Goal: Task Accomplishment & Management: Complete application form

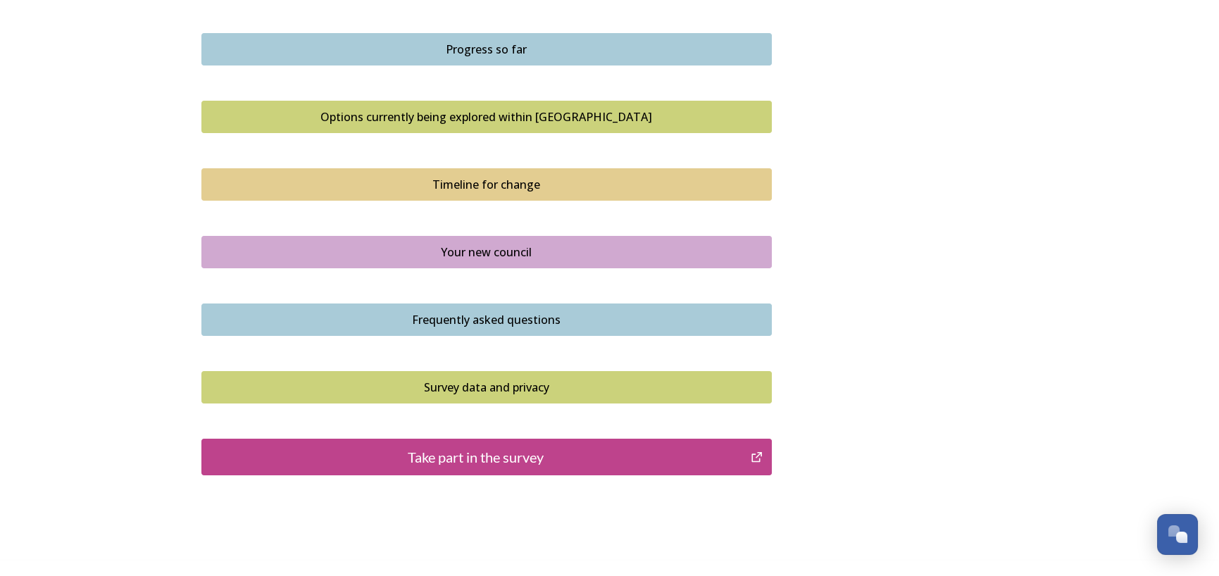
scroll to position [892, 0]
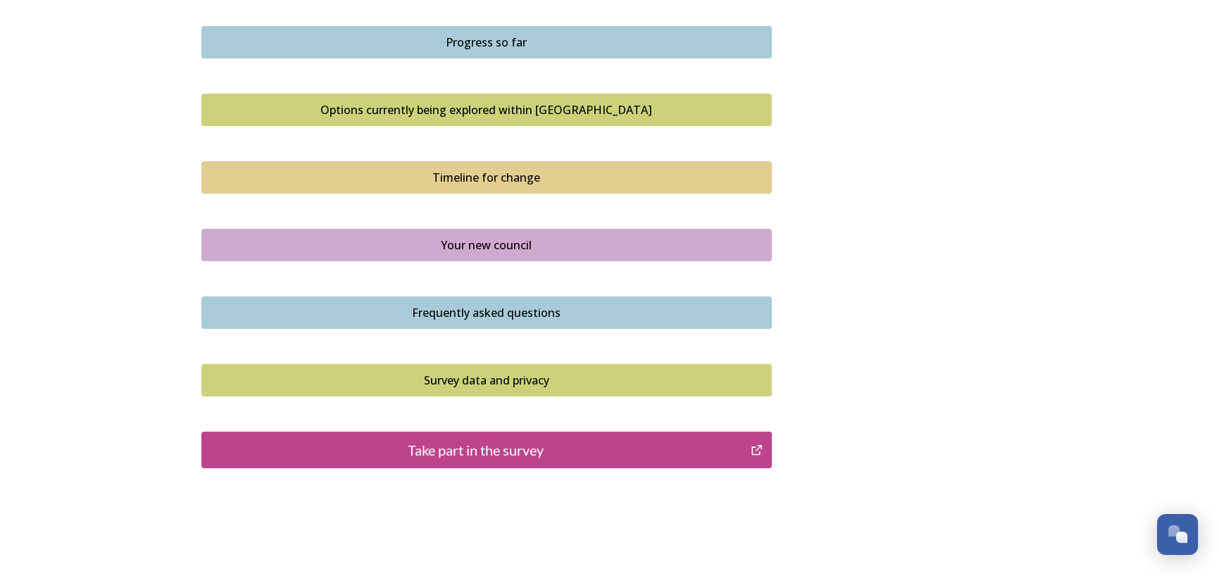
click at [528, 237] on div "Your new council" at bounding box center [486, 245] width 555 height 17
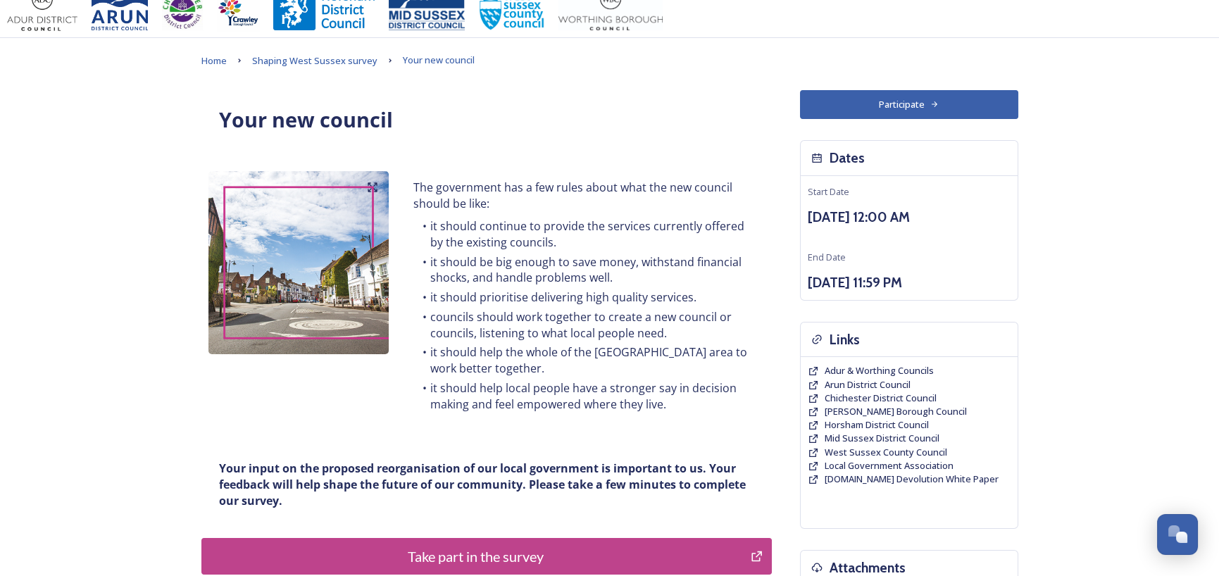
scroll to position [108, 0]
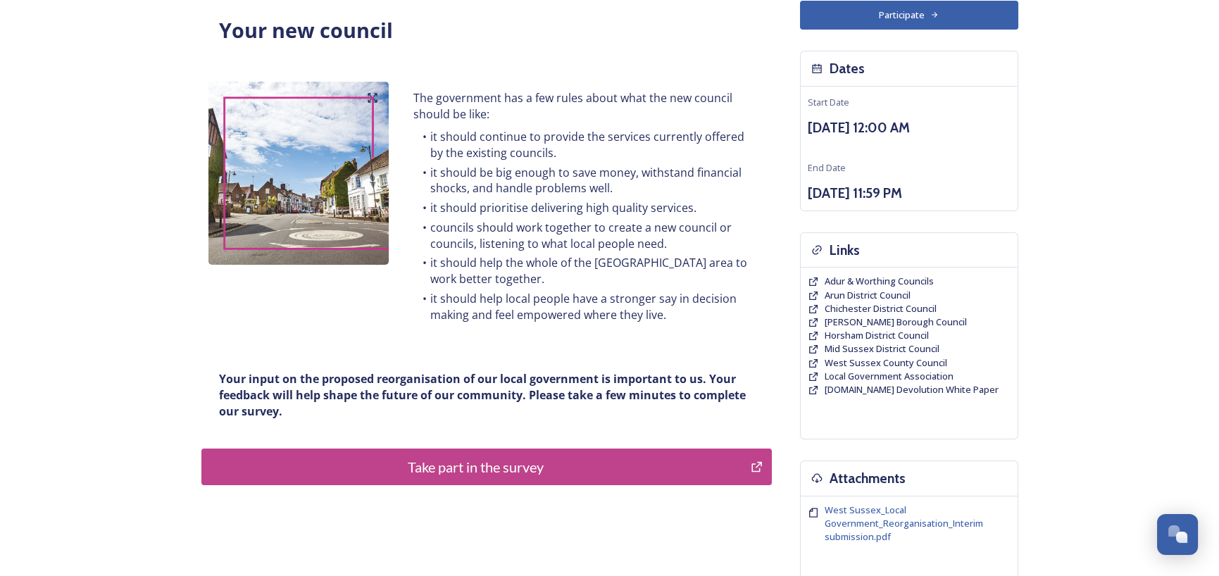
click at [479, 469] on div "Take part in the survey" at bounding box center [476, 466] width 534 height 21
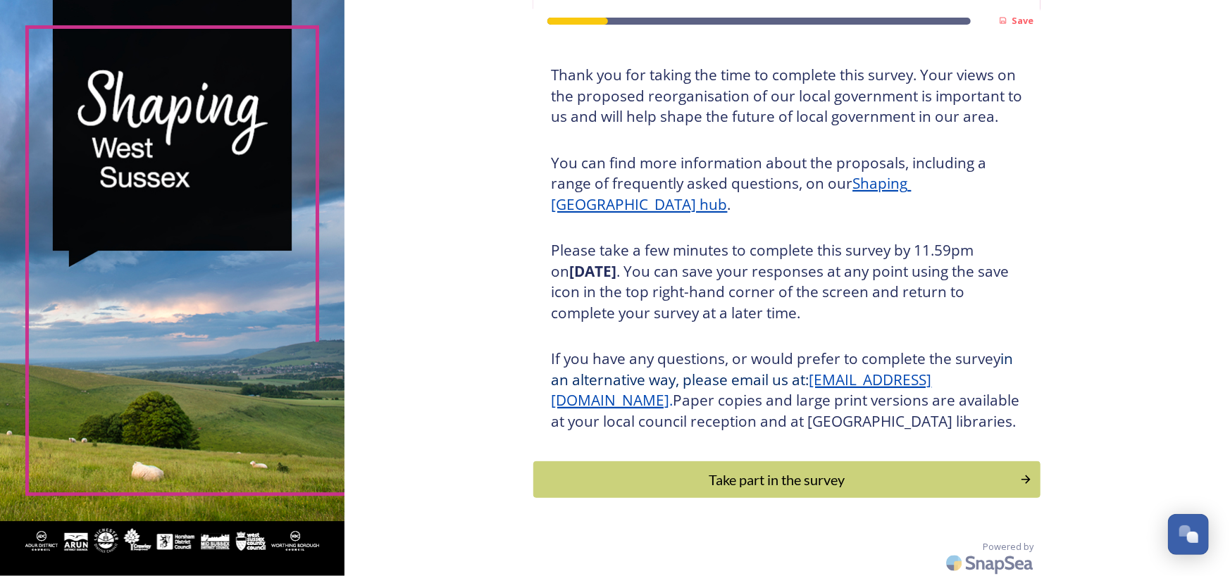
scroll to position [99, 0]
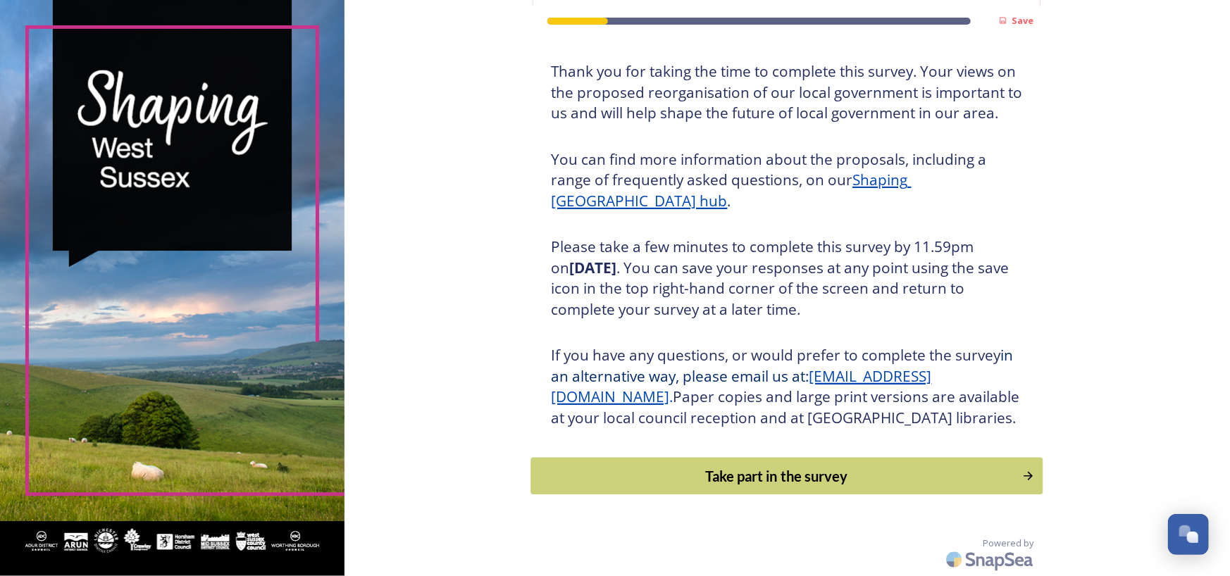
click at [768, 477] on div "Take part in the survey" at bounding box center [777, 475] width 476 height 21
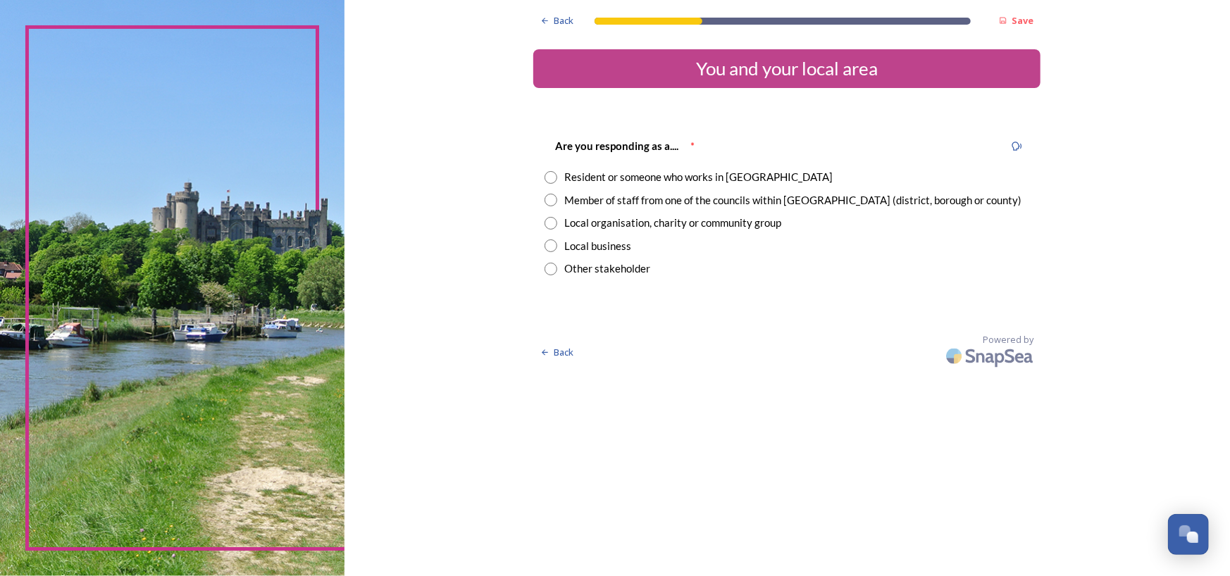
click at [549, 173] on input "radio" at bounding box center [550, 177] width 13 height 13
radio input "true"
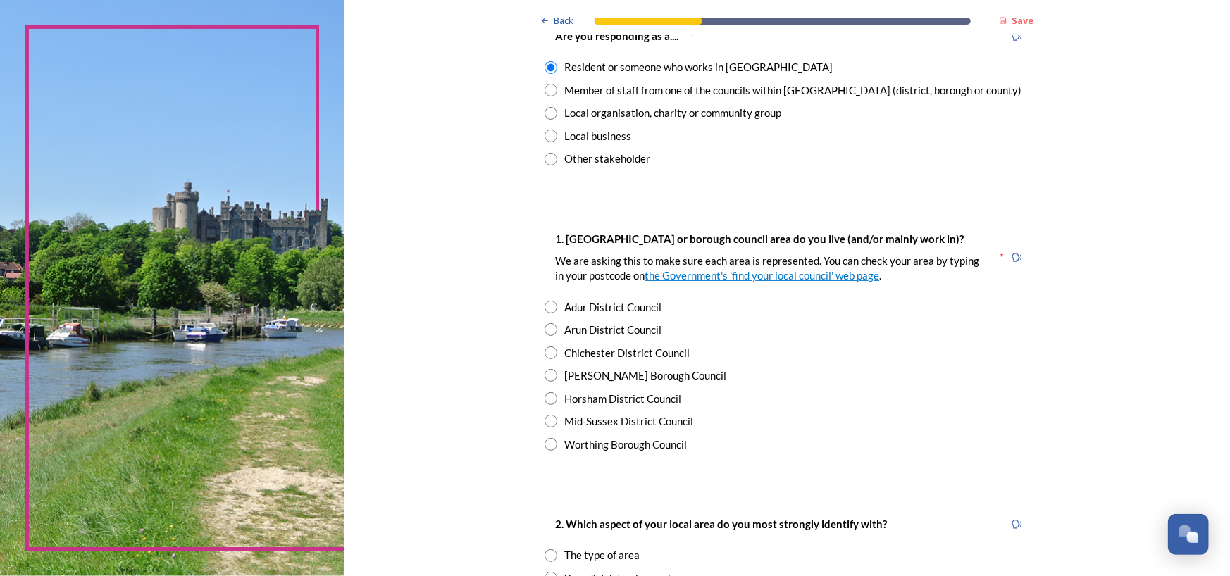
scroll to position [148, 0]
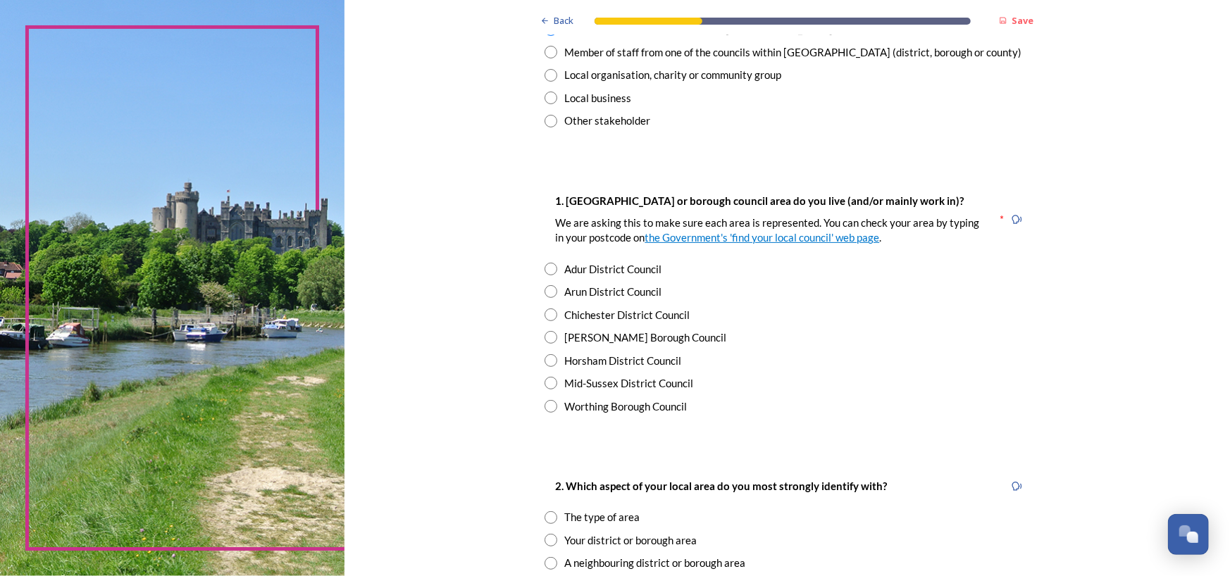
click at [545, 359] on input "radio" at bounding box center [550, 360] width 13 height 13
radio input "true"
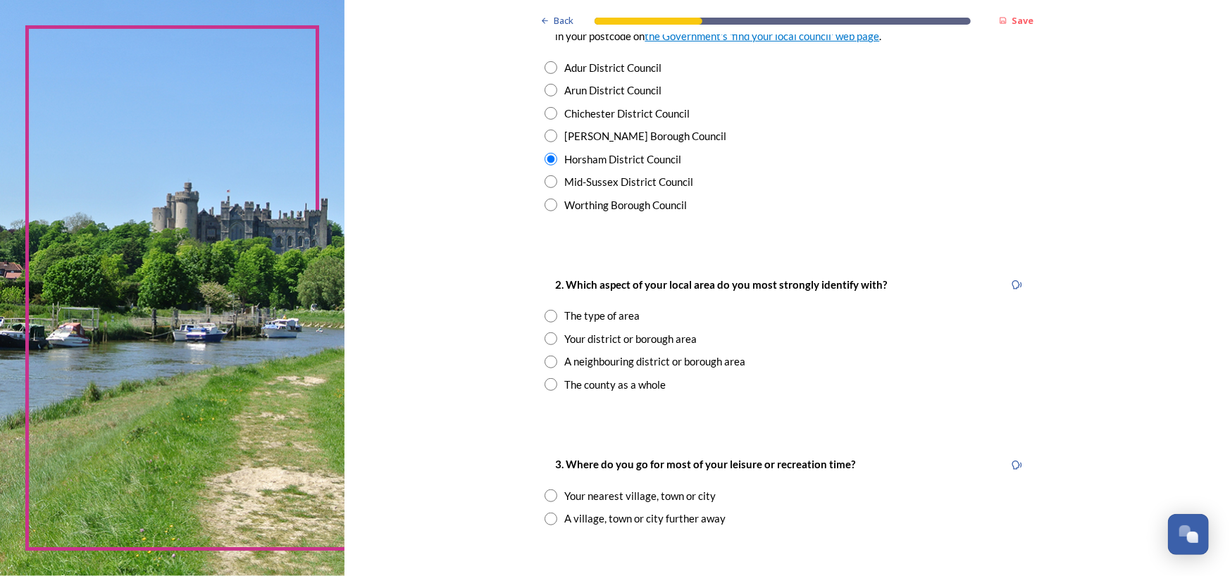
scroll to position [411, 0]
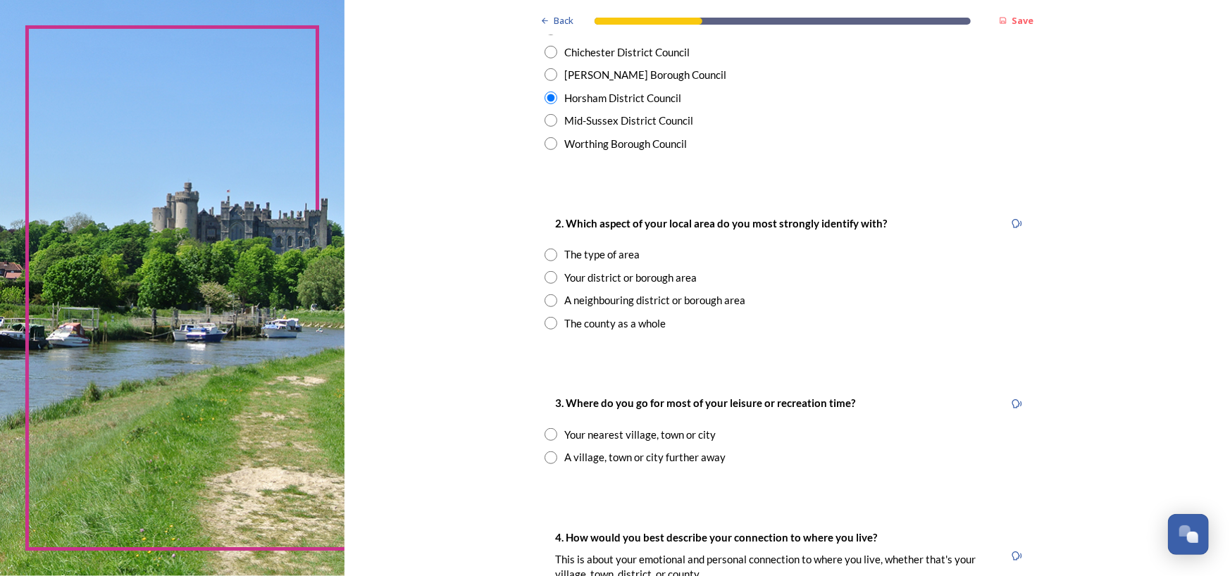
click at [544, 253] on input "radio" at bounding box center [550, 255] width 13 height 13
radio input "true"
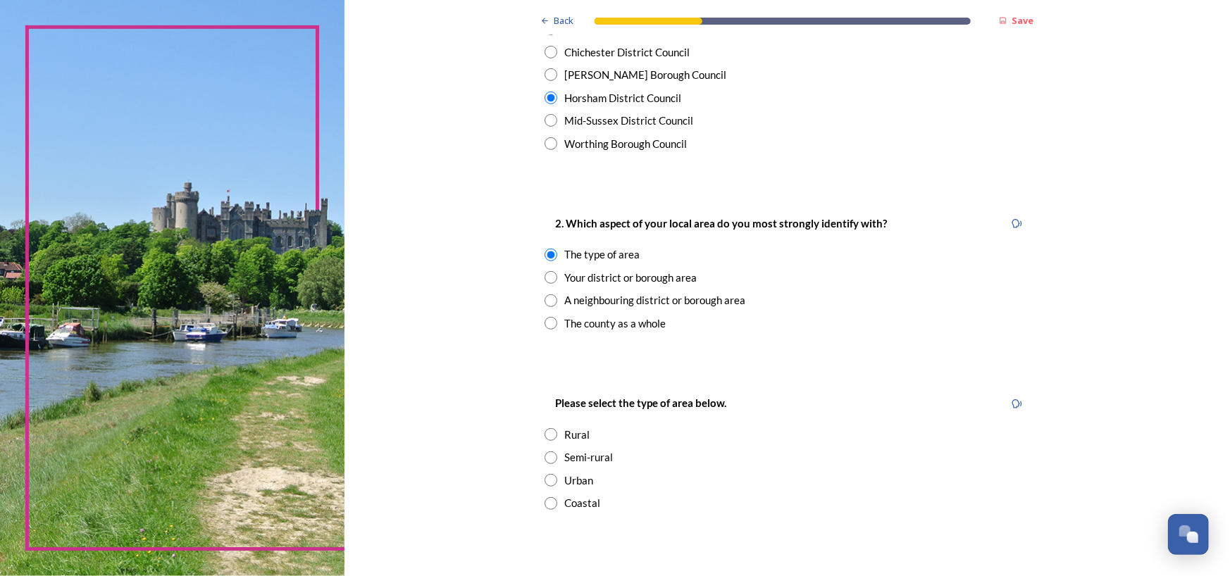
click at [546, 482] on input "radio" at bounding box center [550, 480] width 13 height 13
radio input "true"
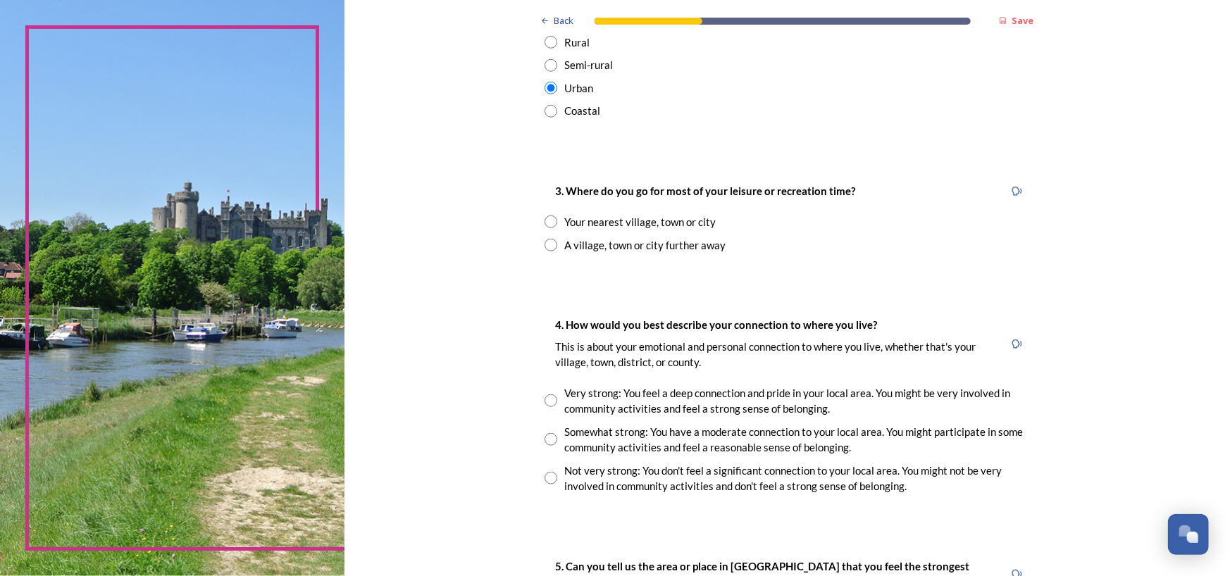
scroll to position [852, 0]
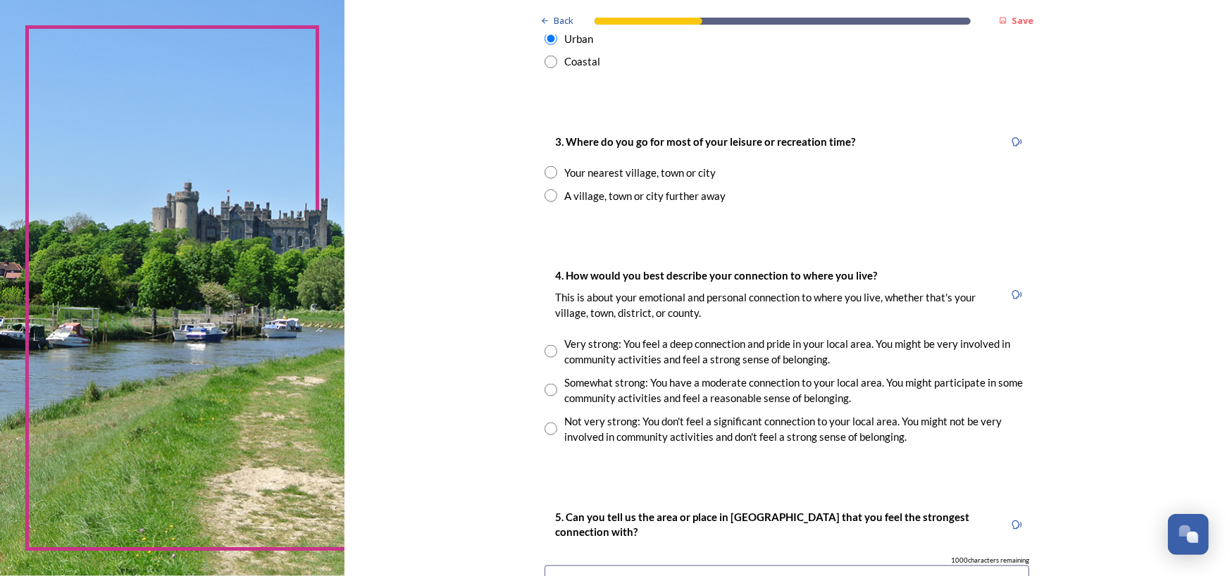
click at [551, 194] on input "radio" at bounding box center [550, 195] width 13 height 13
radio input "true"
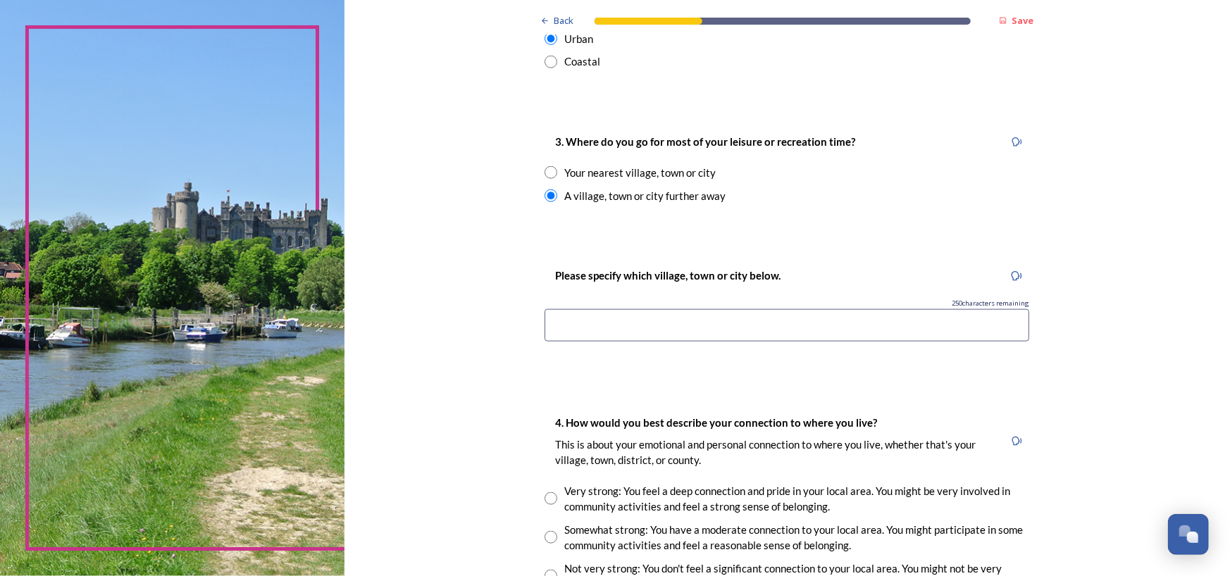
click at [544, 172] on input "radio" at bounding box center [550, 172] width 13 height 13
radio input "true"
click at [577, 316] on input at bounding box center [786, 325] width 484 height 32
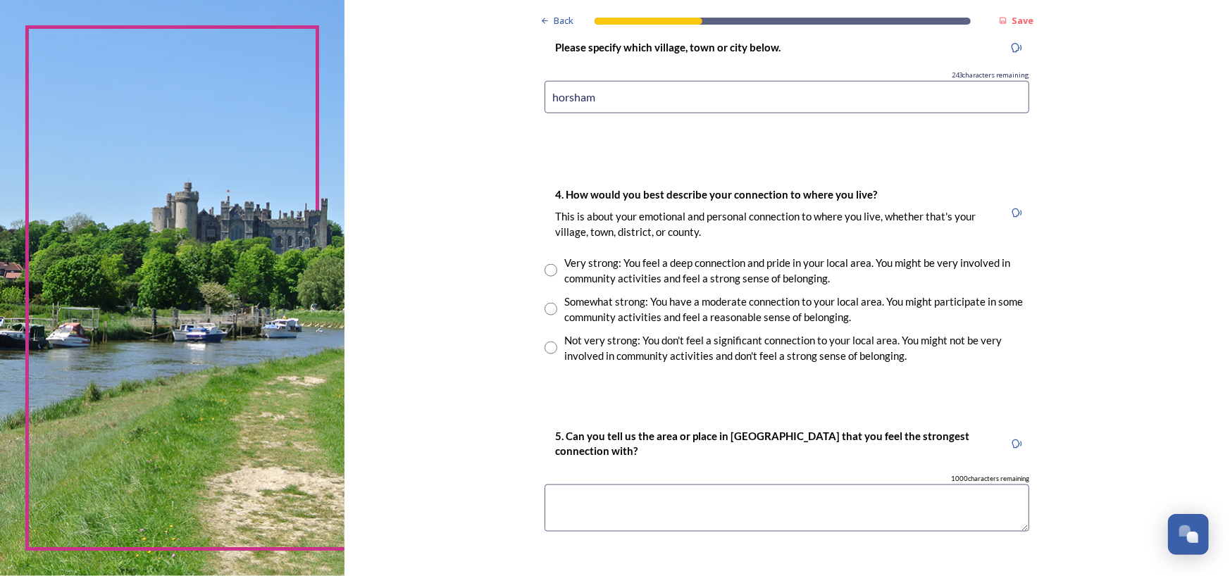
scroll to position [1136, 0]
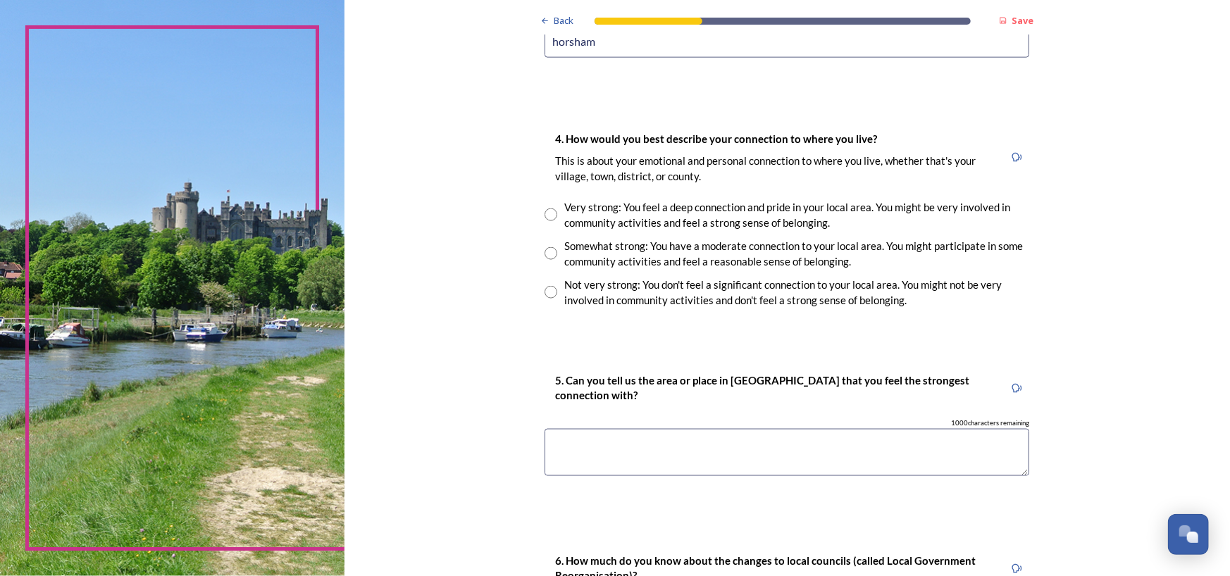
type input "horsham"
click at [545, 250] on input "radio" at bounding box center [550, 253] width 13 height 13
radio input "true"
click at [603, 456] on textarea at bounding box center [786, 452] width 484 height 47
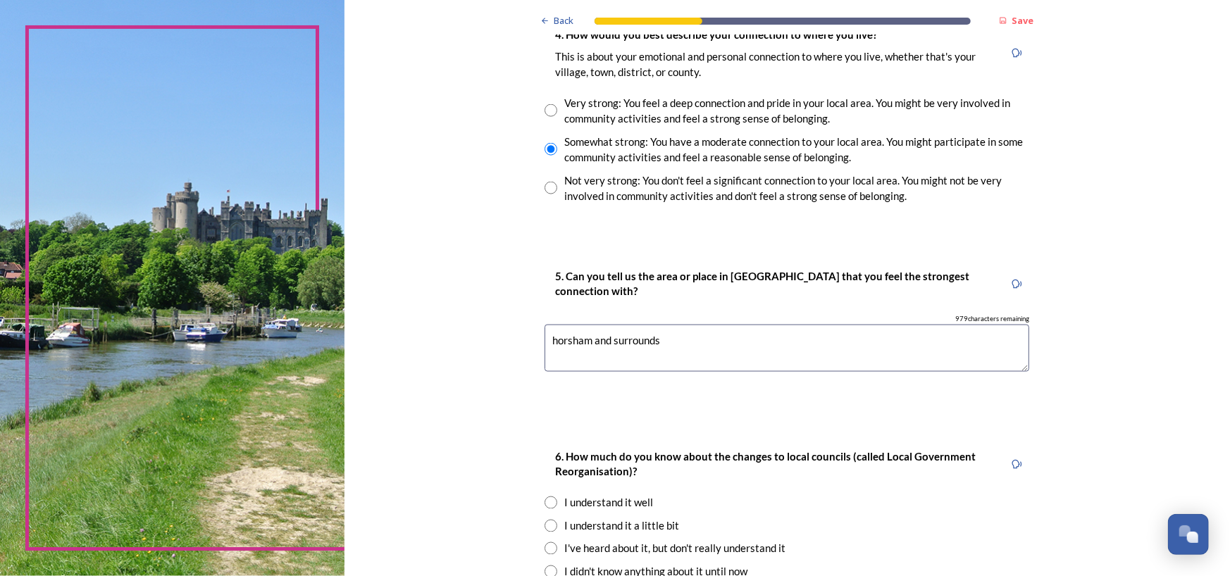
scroll to position [1408, 0]
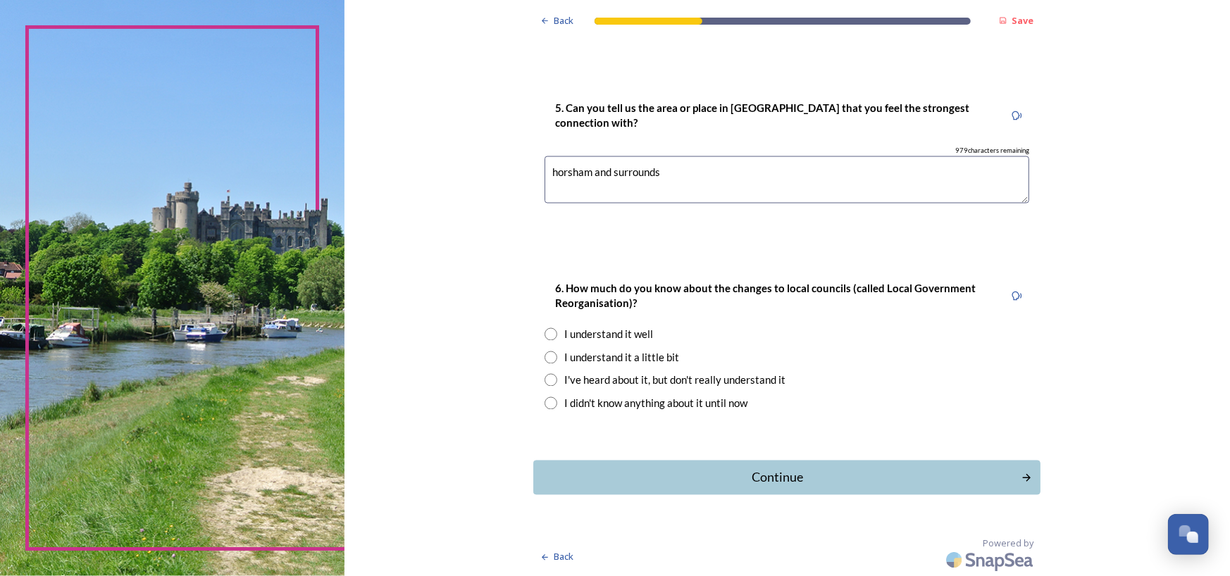
type textarea "horsham and surrounds"
click at [546, 354] on input "radio" at bounding box center [550, 357] width 13 height 13
radio input "true"
click at [810, 477] on div "Continue" at bounding box center [777, 477] width 477 height 19
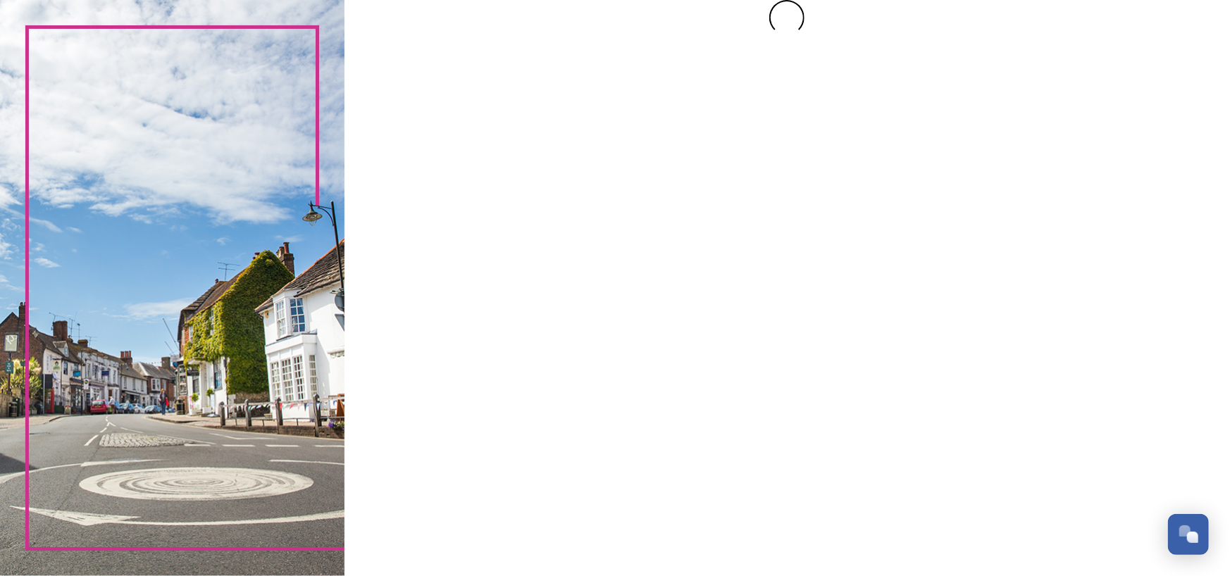
scroll to position [0, 0]
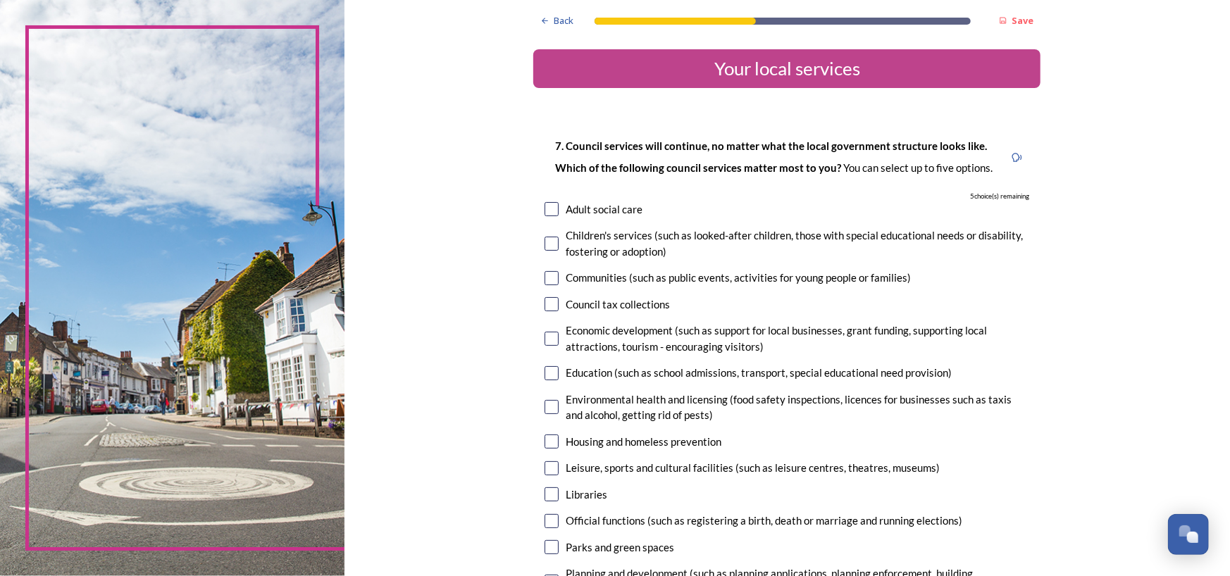
click at [549, 207] on input "checkbox" at bounding box center [551, 209] width 14 height 14
checkbox input "true"
click at [548, 242] on input "checkbox" at bounding box center [551, 244] width 14 height 14
checkbox input "true"
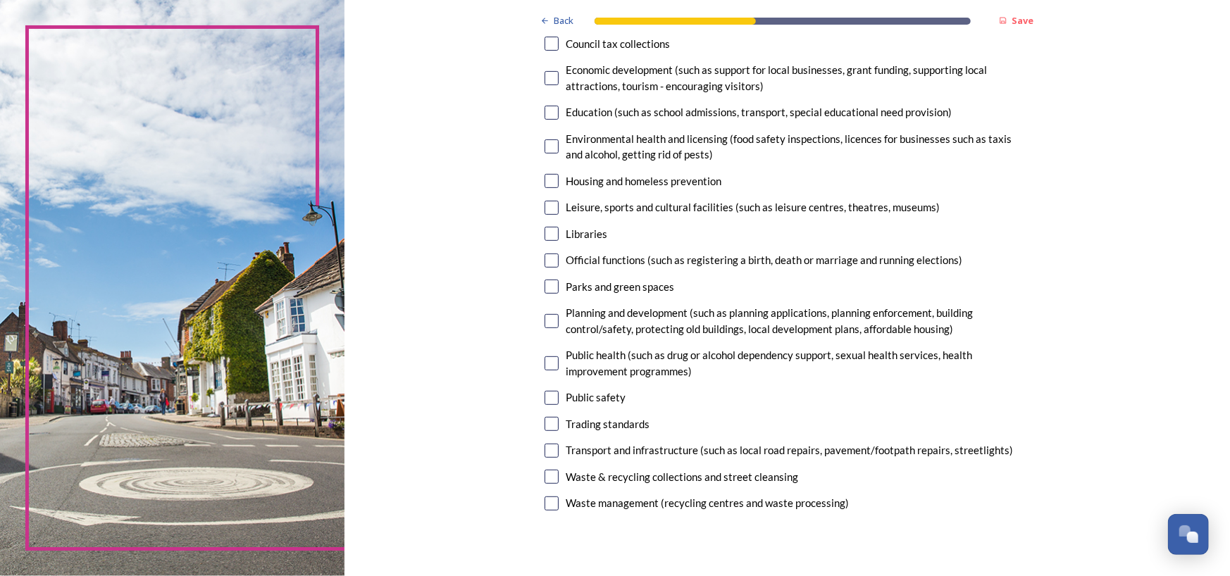
scroll to position [259, 0]
click at [547, 479] on input "checkbox" at bounding box center [551, 478] width 14 height 14
checkbox input "true"
click at [547, 503] on input "checkbox" at bounding box center [551, 505] width 14 height 14
checkbox input "true"
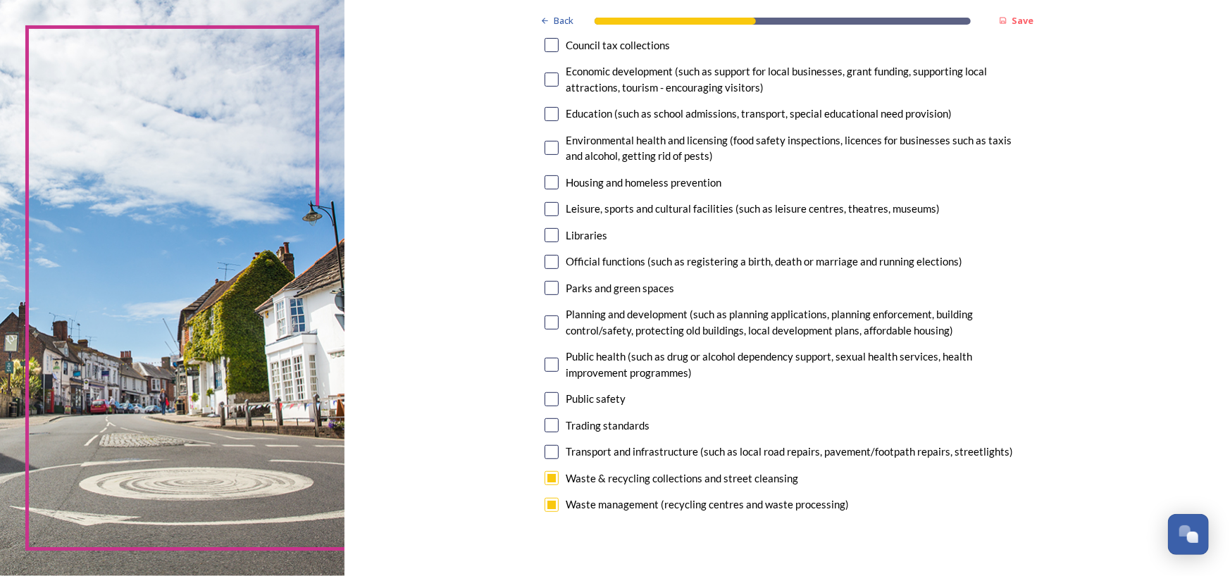
click at [544, 323] on input "checkbox" at bounding box center [551, 322] width 14 height 14
checkbox input "true"
click at [544, 287] on input "checkbox" at bounding box center [551, 288] width 14 height 14
click at [546, 287] on input "checkbox" at bounding box center [551, 288] width 14 height 14
checkbox input "false"
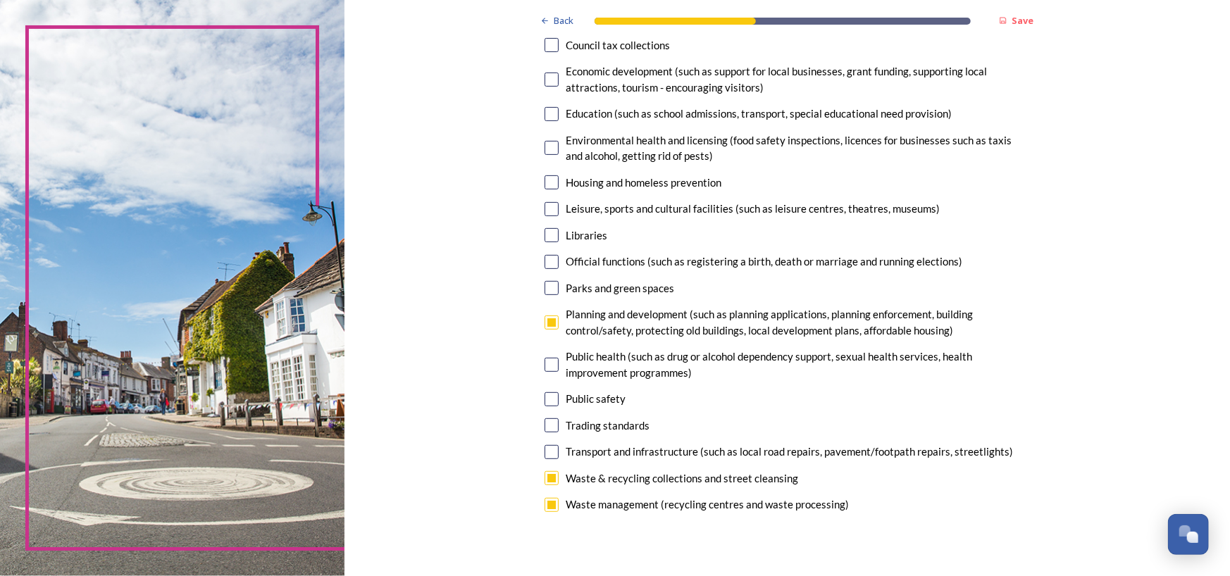
click at [547, 508] on input "checkbox" at bounding box center [551, 505] width 14 height 14
checkbox input "false"
click at [545, 283] on input "checkbox" at bounding box center [551, 288] width 14 height 14
checkbox input "true"
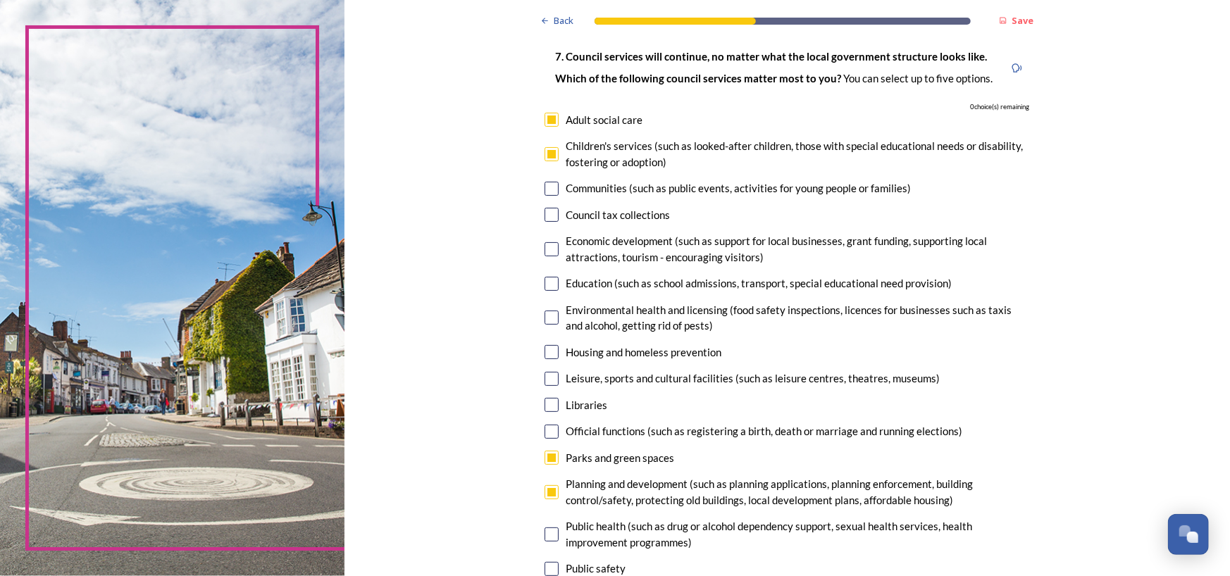
scroll to position [92, 0]
click at [546, 118] on input "checkbox" at bounding box center [551, 118] width 14 height 14
checkbox input "false"
click at [545, 374] on input "checkbox" at bounding box center [551, 377] width 14 height 14
checkbox input "true"
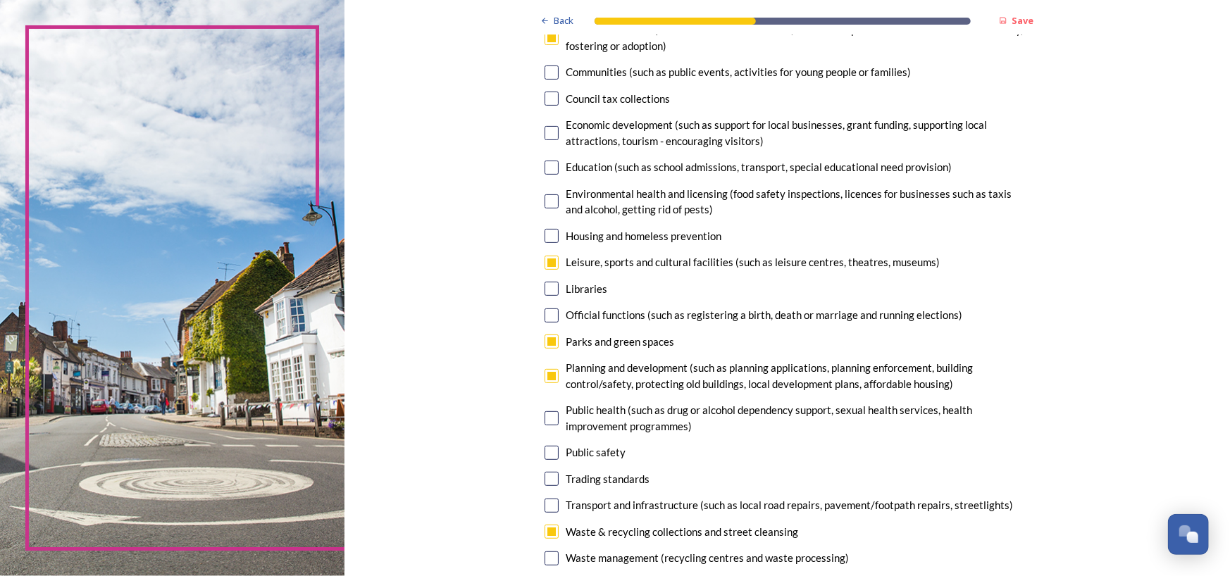
scroll to position [223, 0]
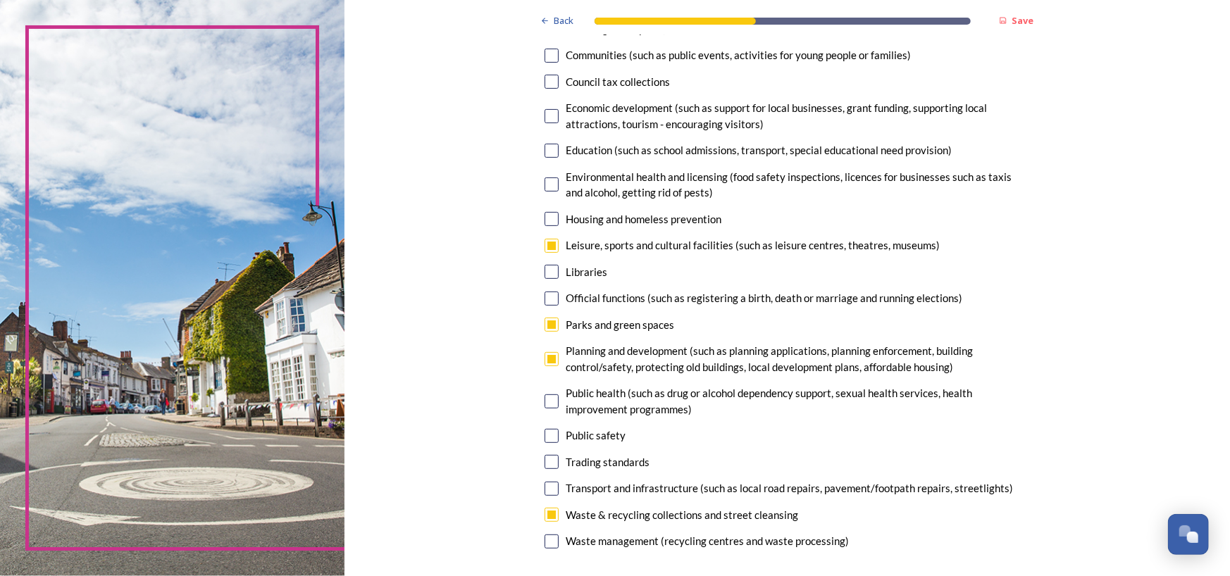
click at [545, 515] on input "checkbox" at bounding box center [551, 515] width 14 height 14
checkbox input "false"
click at [546, 436] on input "checkbox" at bounding box center [551, 436] width 14 height 14
checkbox input "true"
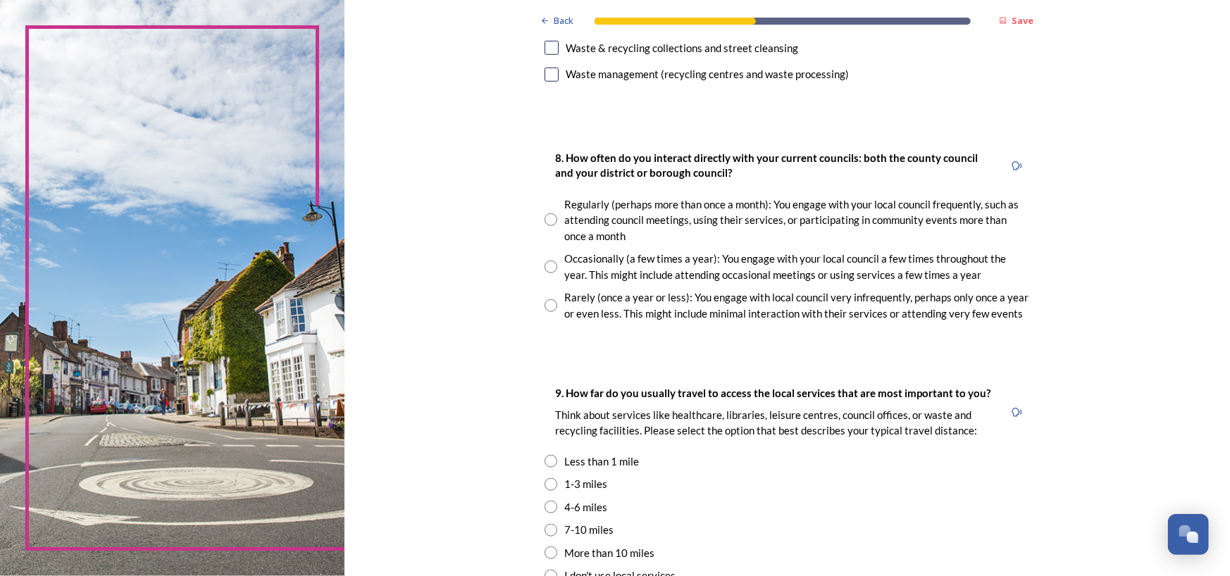
scroll to position [693, 0]
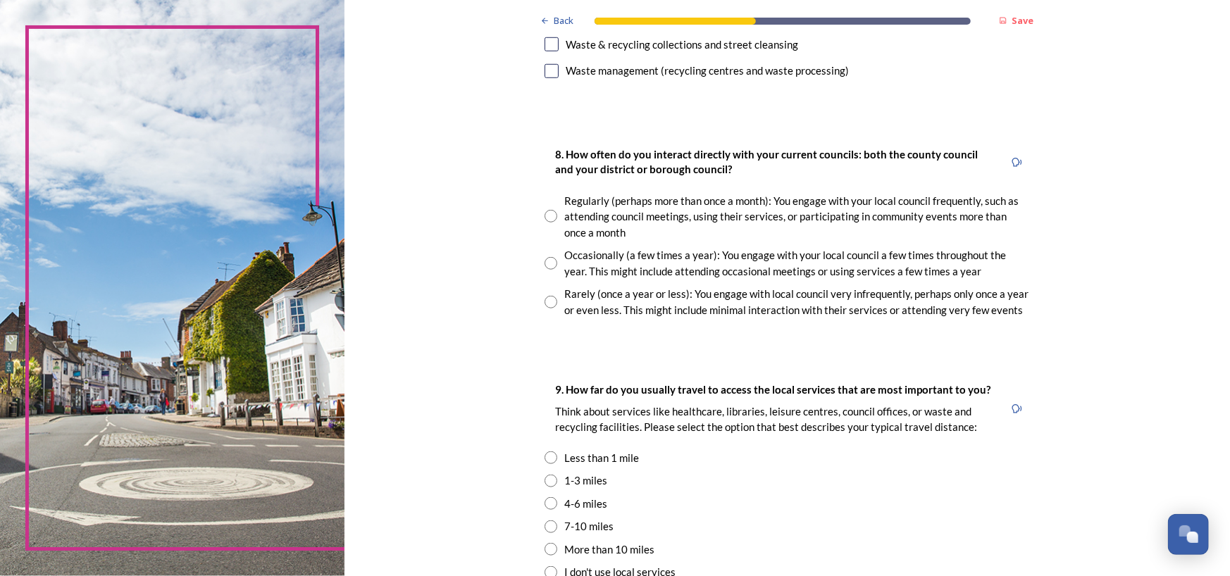
click at [544, 299] on input "radio" at bounding box center [550, 302] width 13 height 13
radio input "true"
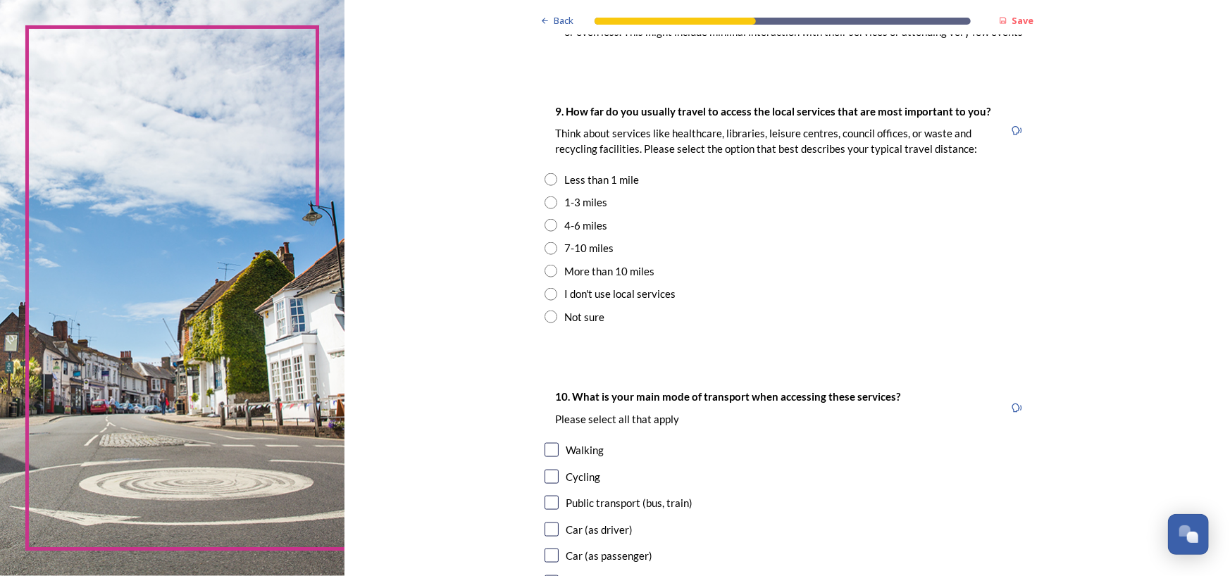
scroll to position [973, 0]
click at [545, 199] on input "radio" at bounding box center [550, 200] width 13 height 13
radio input "true"
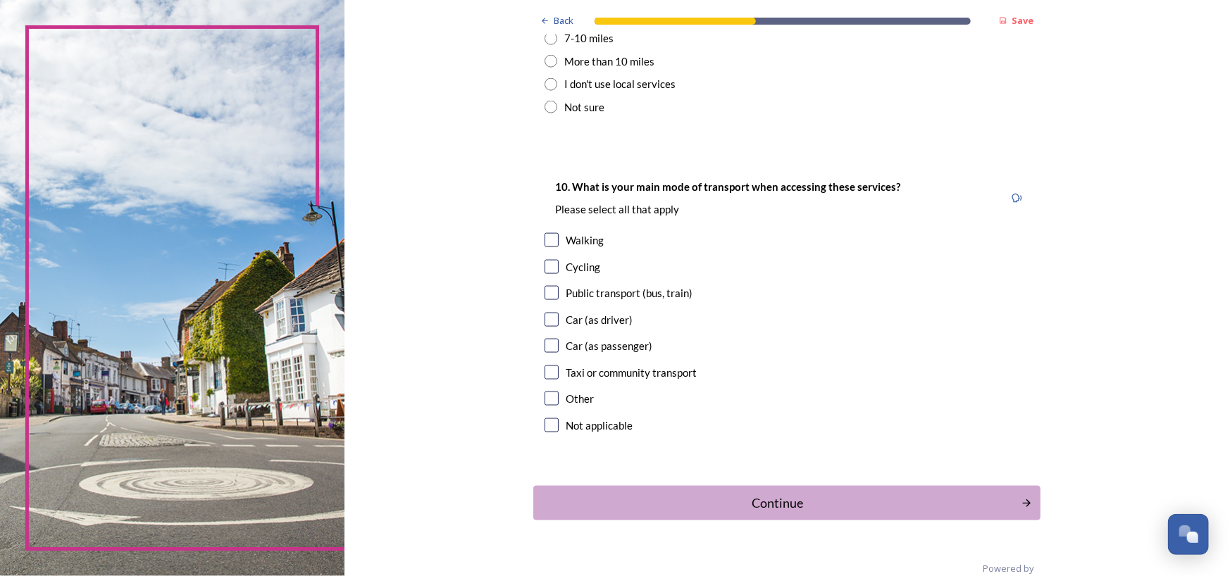
scroll to position [1206, 0]
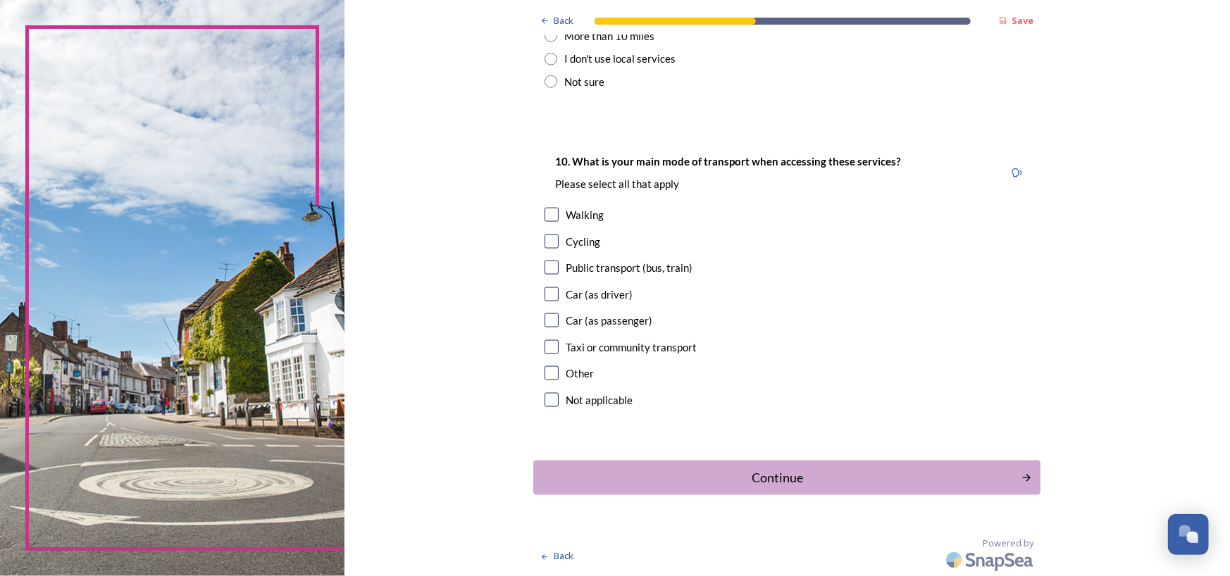
click at [548, 293] on input "checkbox" at bounding box center [551, 294] width 14 height 14
checkbox input "true"
click at [549, 315] on input "checkbox" at bounding box center [551, 320] width 14 height 14
checkbox input "true"
click at [544, 210] on input "checkbox" at bounding box center [551, 215] width 14 height 14
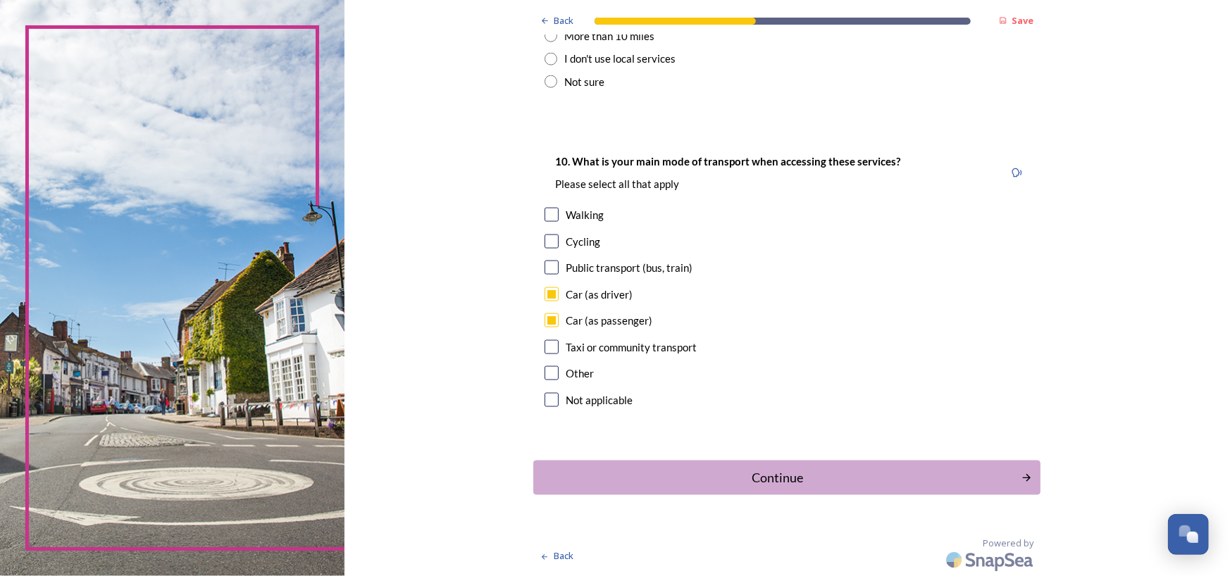
checkbox input "true"
click at [920, 478] on div "Continue" at bounding box center [777, 477] width 477 height 19
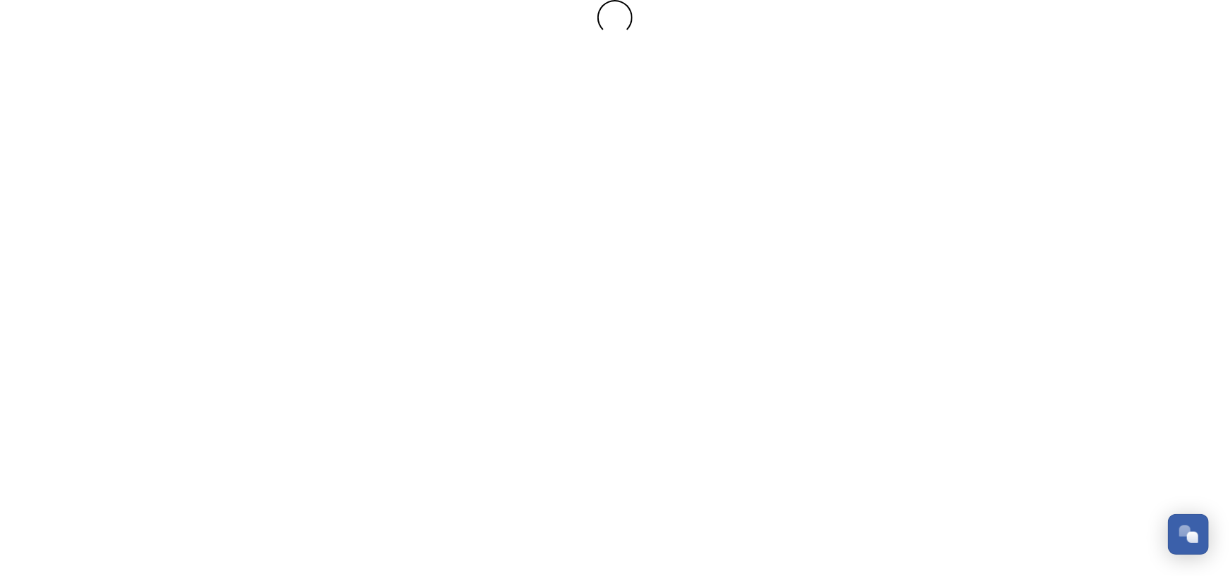
scroll to position [0, 0]
click at [920, 478] on div at bounding box center [615, 288] width 1230 height 576
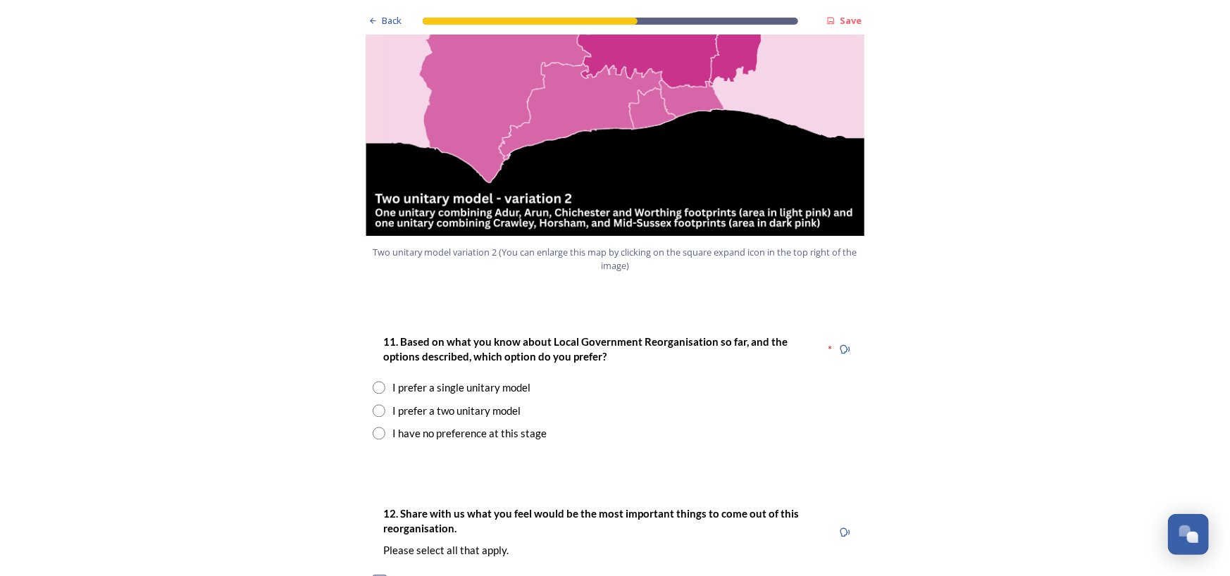
scroll to position [1703, 0]
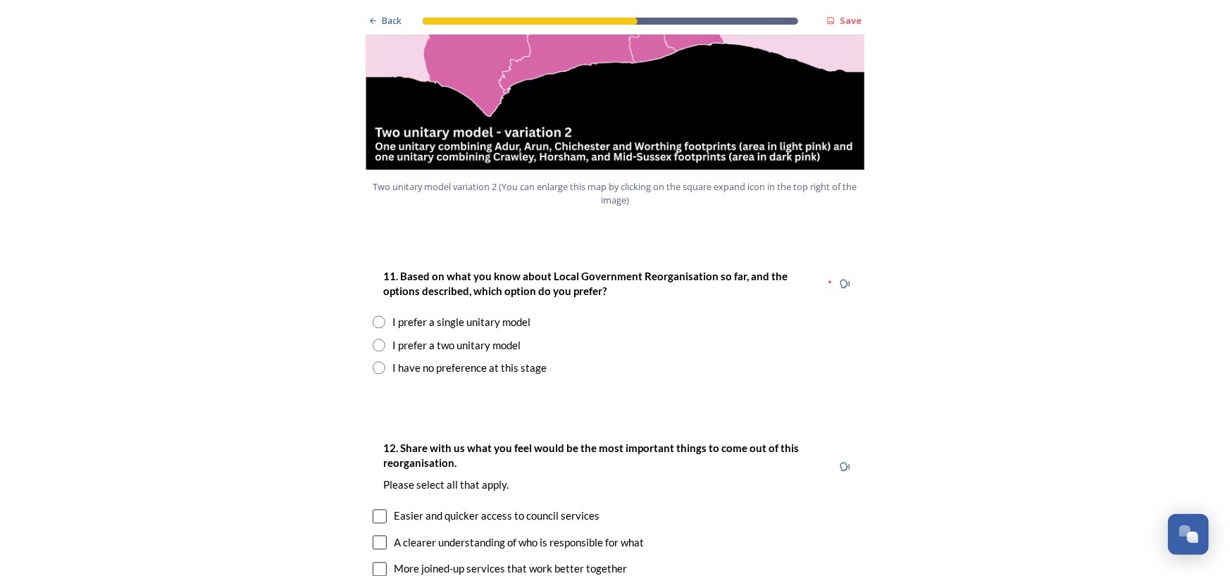
click at [373, 339] on input "radio" at bounding box center [379, 345] width 13 height 13
radio input "true"
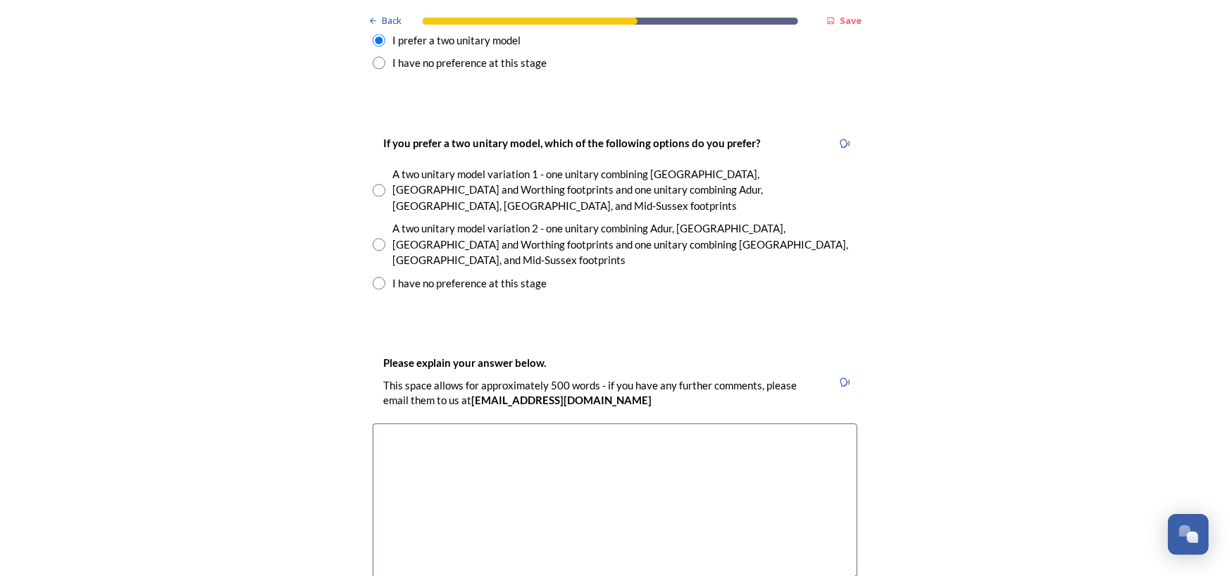
scroll to position [2058, 0]
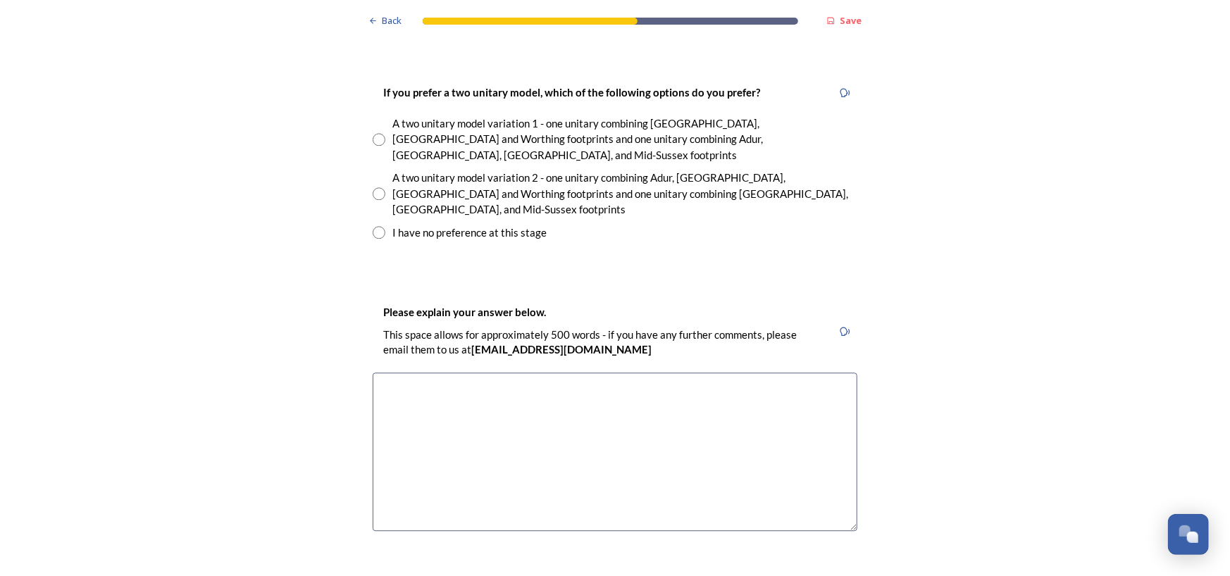
click at [374, 226] on input "radio" at bounding box center [379, 232] width 13 height 13
radio input "true"
click at [434, 373] on textarea at bounding box center [615, 452] width 484 height 158
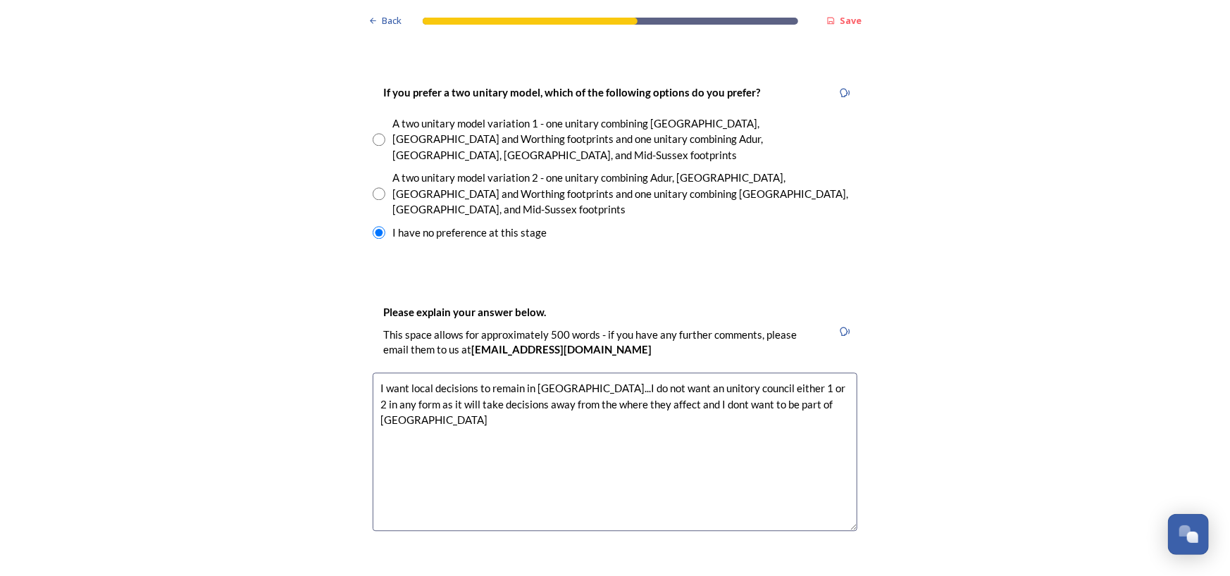
click at [674, 373] on textarea "I want local decisions to remain in Horsham...I do not want an unitory council …" at bounding box center [615, 452] width 484 height 158
click at [805, 373] on textarea "I want local decisions to remain in Horsham...I do not want an unitary council …" at bounding box center [615, 452] width 484 height 158
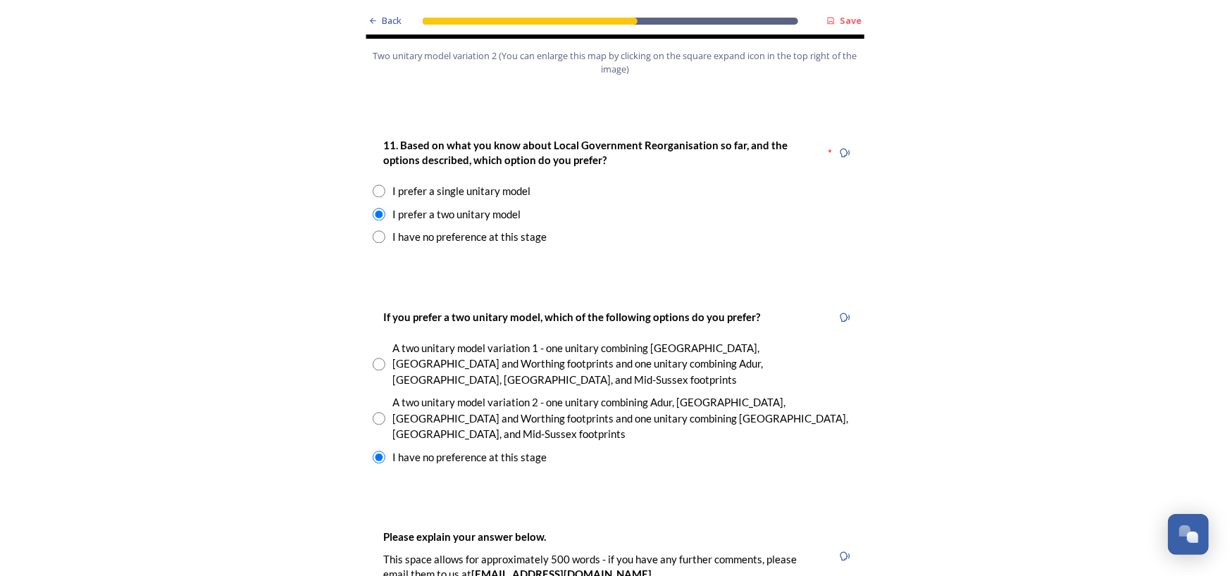
scroll to position [1732, 0]
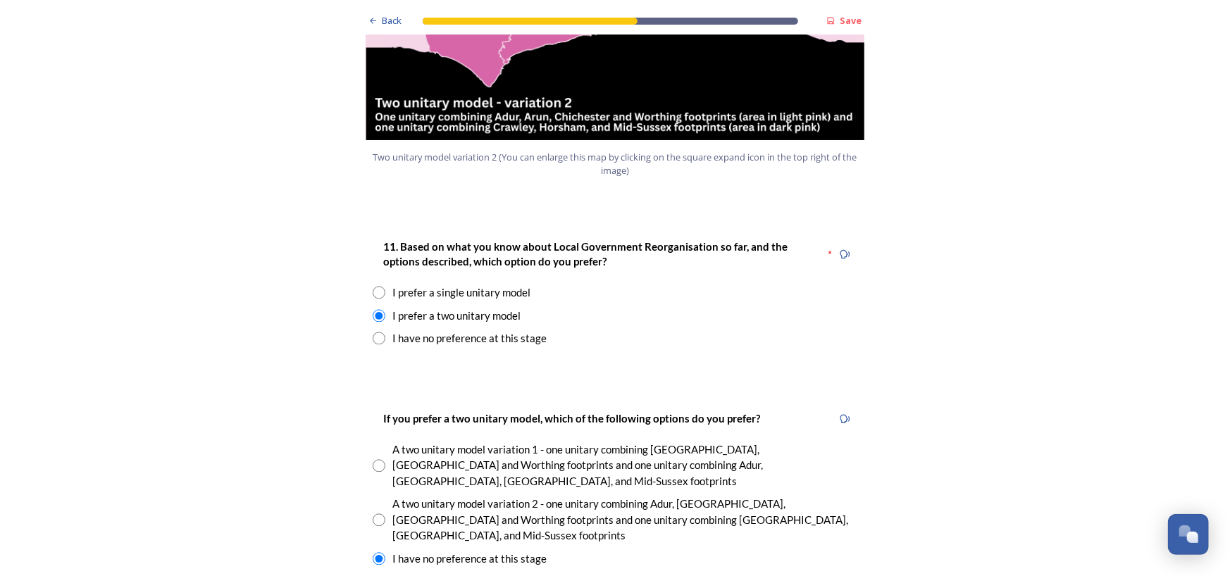
type textarea "I want local decisions to remain in Horsham...I do not want an unitary council …"
click at [377, 332] on input "radio" at bounding box center [379, 338] width 13 height 13
radio input "true"
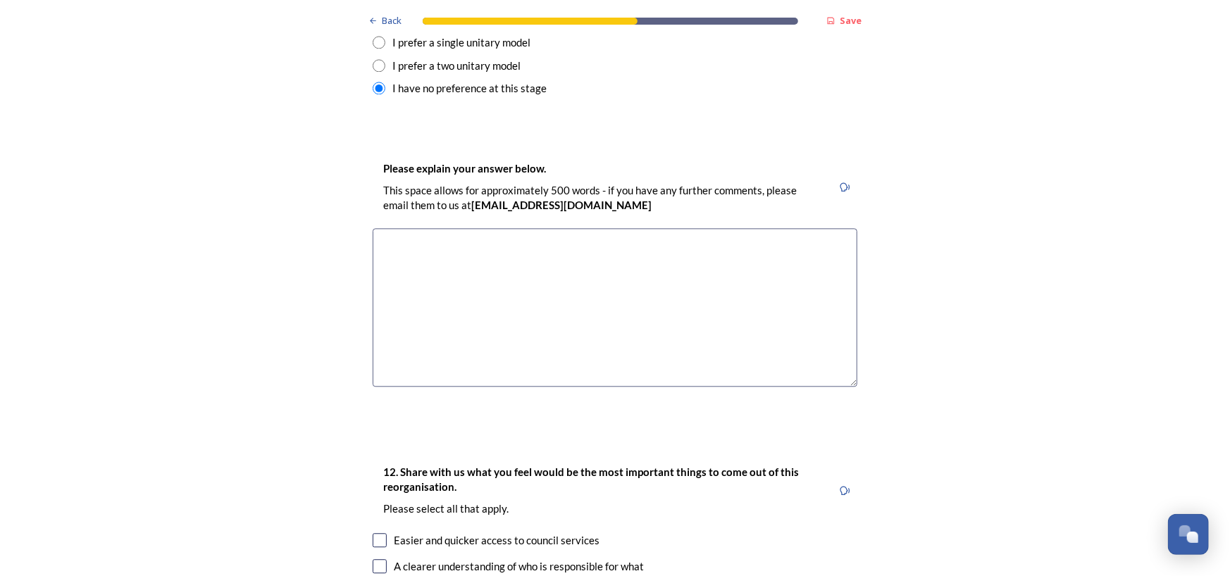
scroll to position [1961, 0]
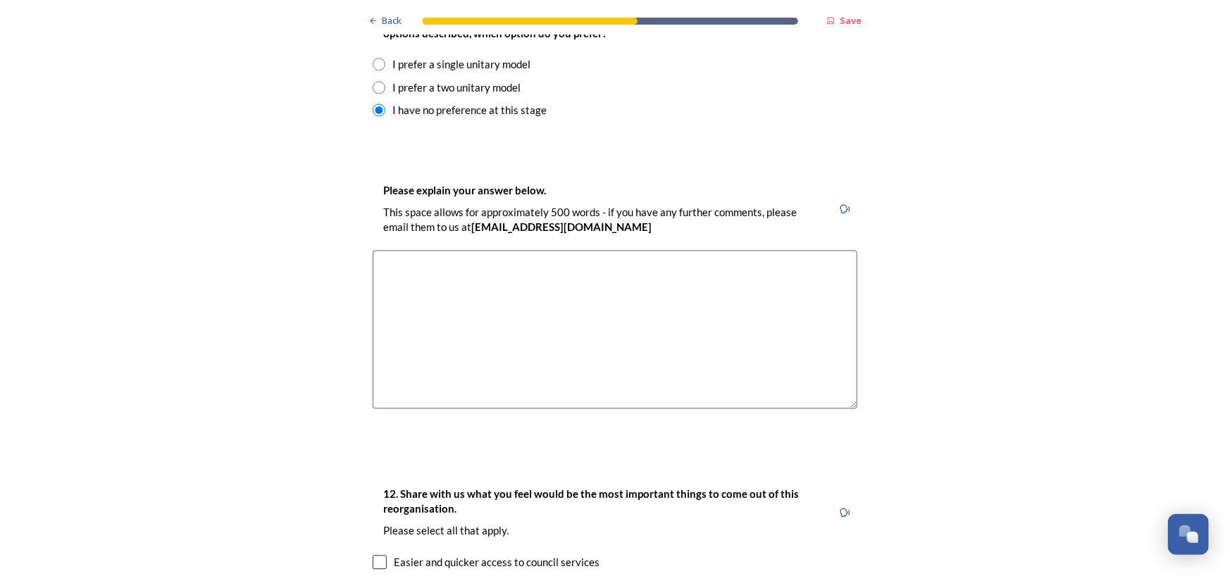
click at [528, 250] on textarea at bounding box center [615, 329] width 484 height 158
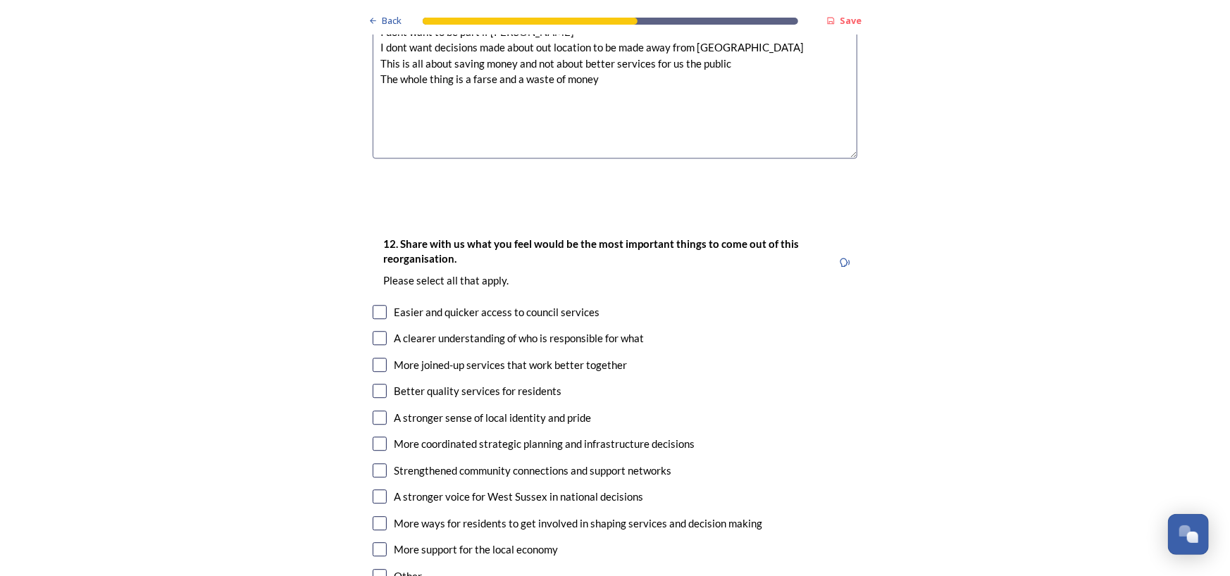
scroll to position [2253, 0]
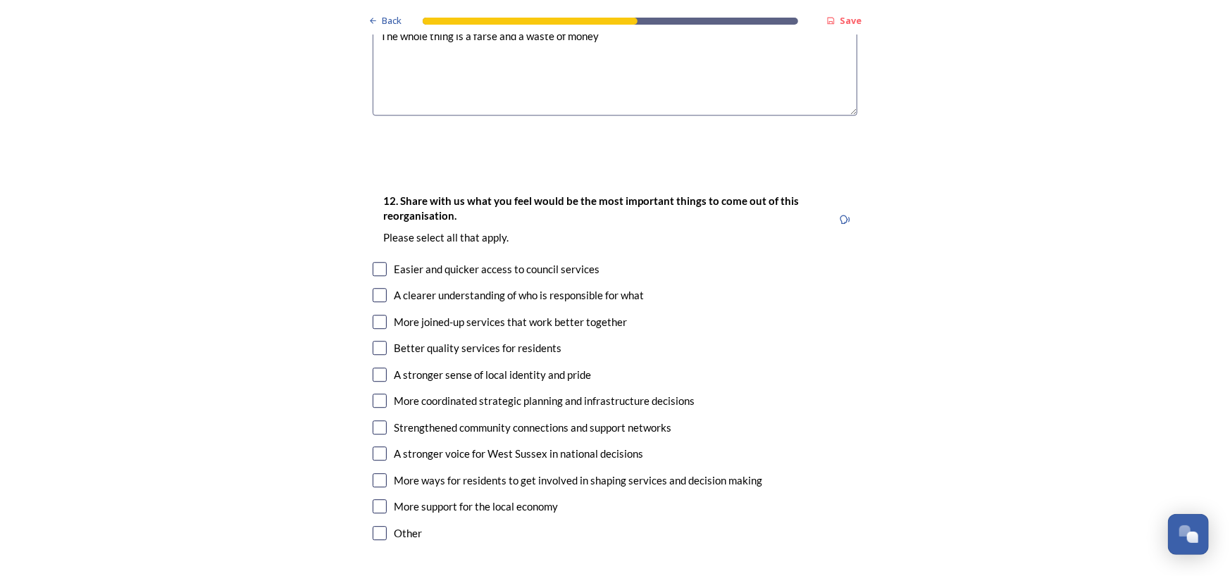
type textarea "I want decisions about horsham to remain in horsham I dont want to be part if c…"
click at [373, 341] on input "checkbox" at bounding box center [380, 348] width 14 height 14
checkbox input "true"
click at [373, 368] on input "checkbox" at bounding box center [380, 375] width 14 height 14
checkbox input "true"
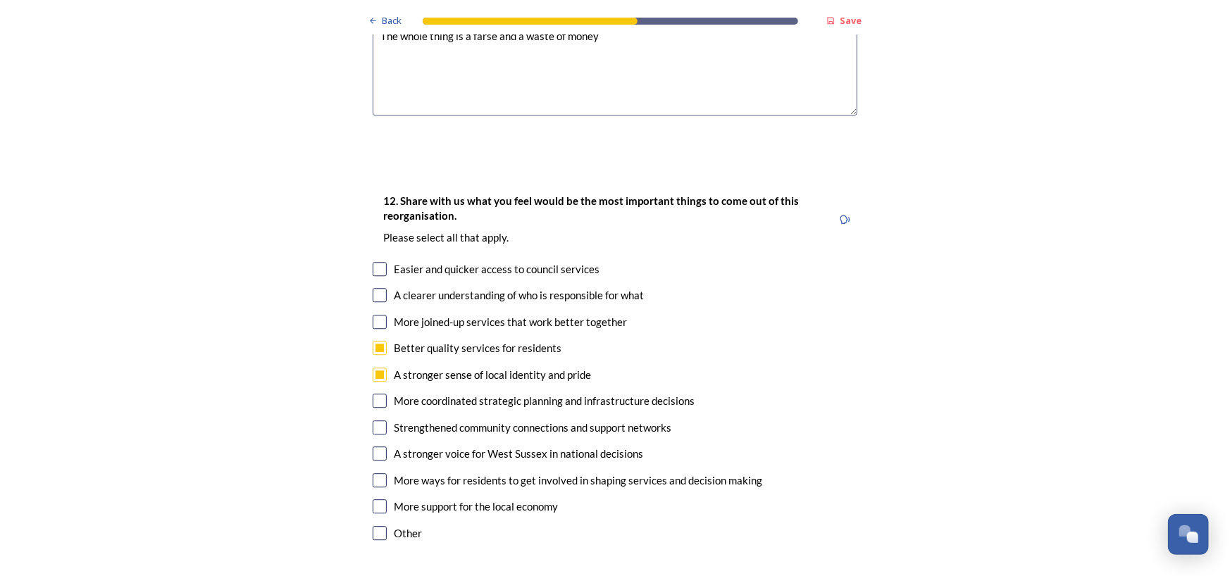
click at [374, 394] on input "checkbox" at bounding box center [380, 401] width 14 height 14
checkbox input "true"
click at [373, 473] on input "checkbox" at bounding box center [380, 480] width 14 height 14
checkbox input "true"
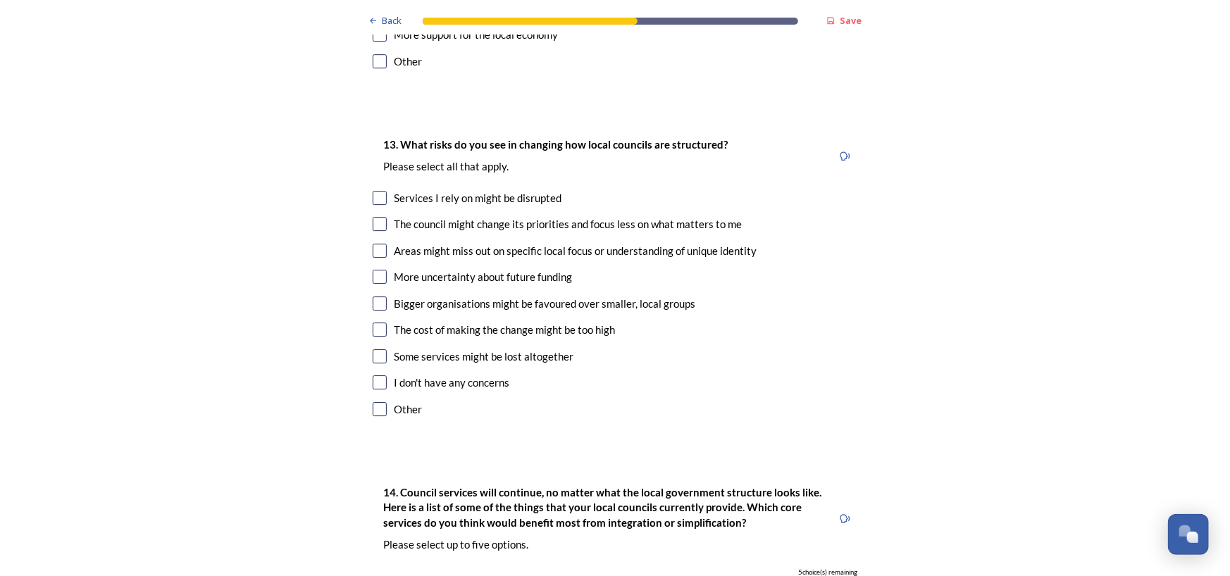
scroll to position [2720, 0]
